Goal: Transaction & Acquisition: Purchase product/service

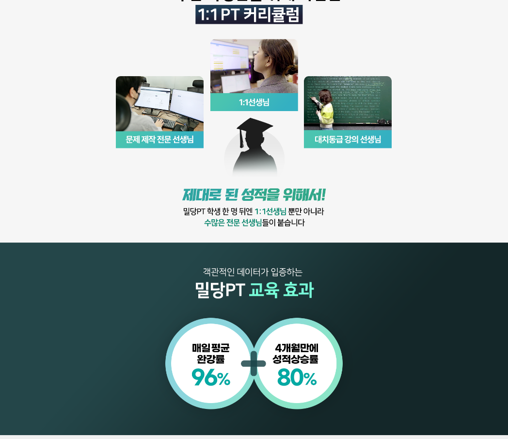
scroll to position [534, 0]
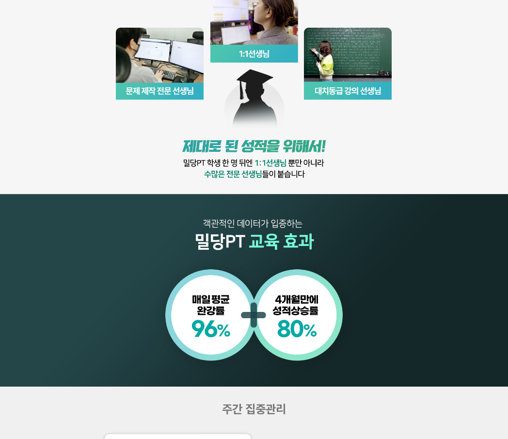
scroll to position [437, 0]
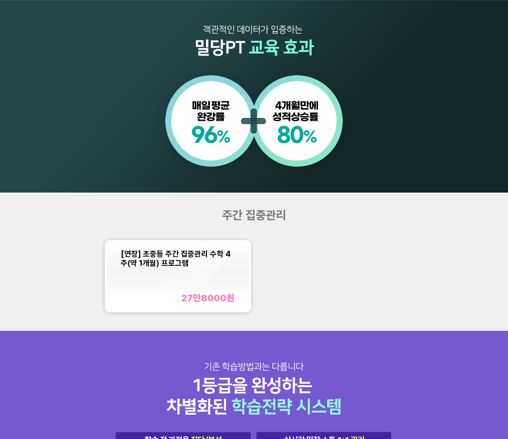
scroll to position [388, 0]
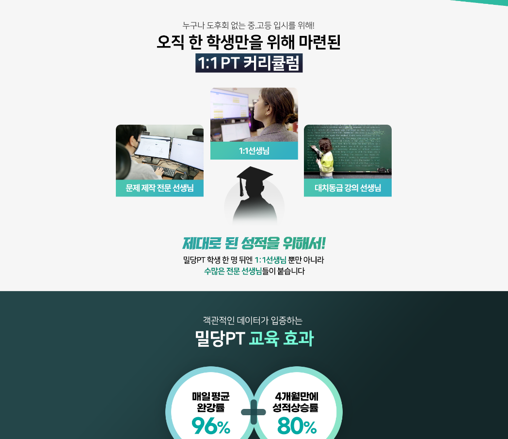
scroll to position [437, 0]
